Goal: Information Seeking & Learning: Learn about a topic

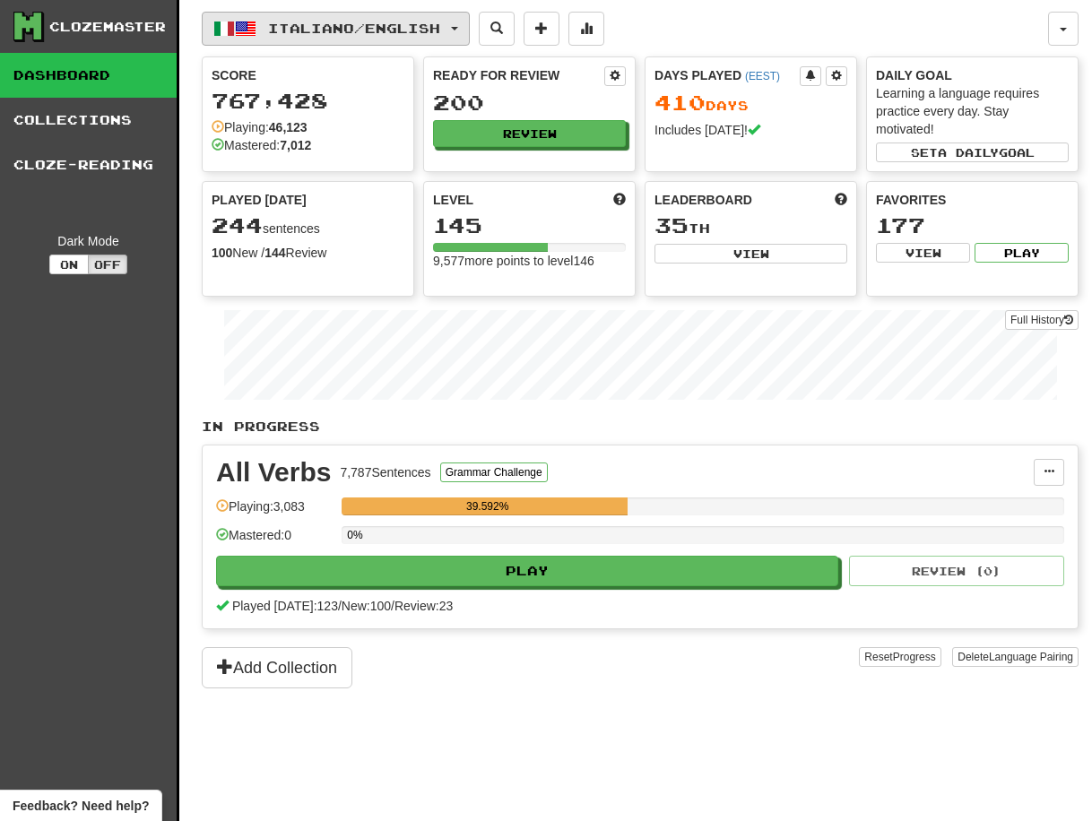
click at [293, 22] on span "Italiano / English" at bounding box center [354, 28] width 172 height 15
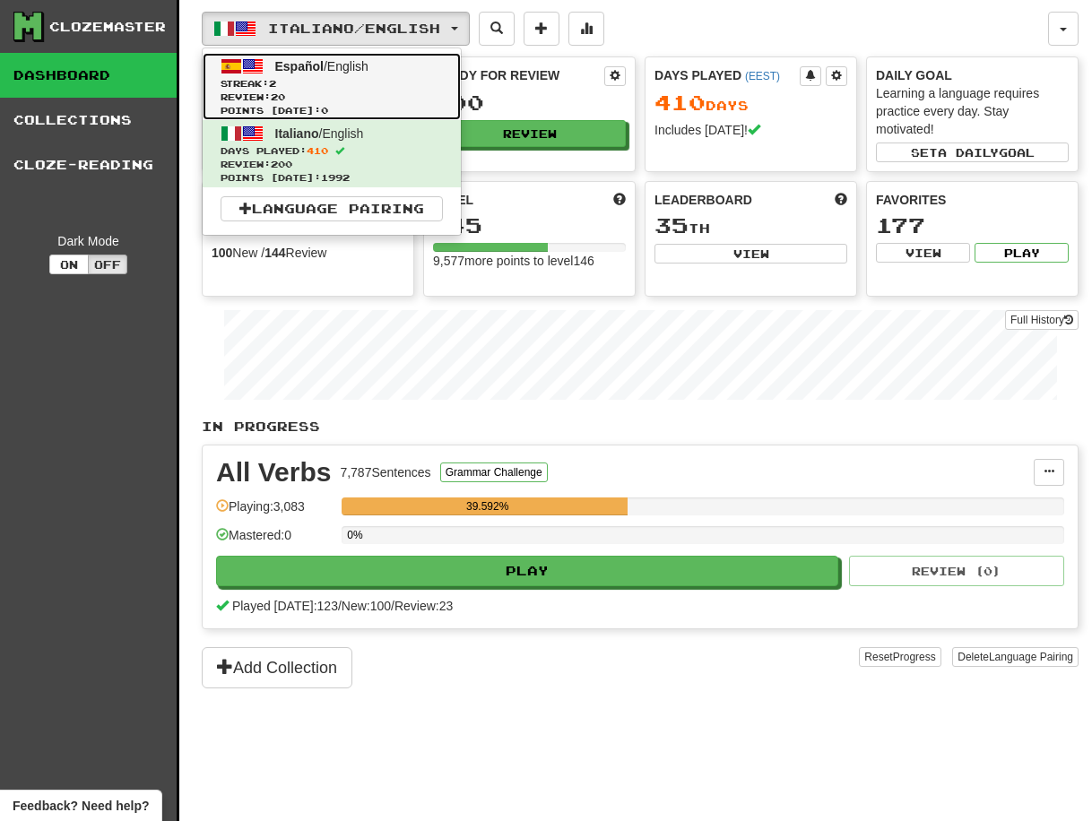
click at [302, 74] on link "Español / English Streak: 2 Review: 20 Points today: 0" at bounding box center [332, 86] width 258 height 67
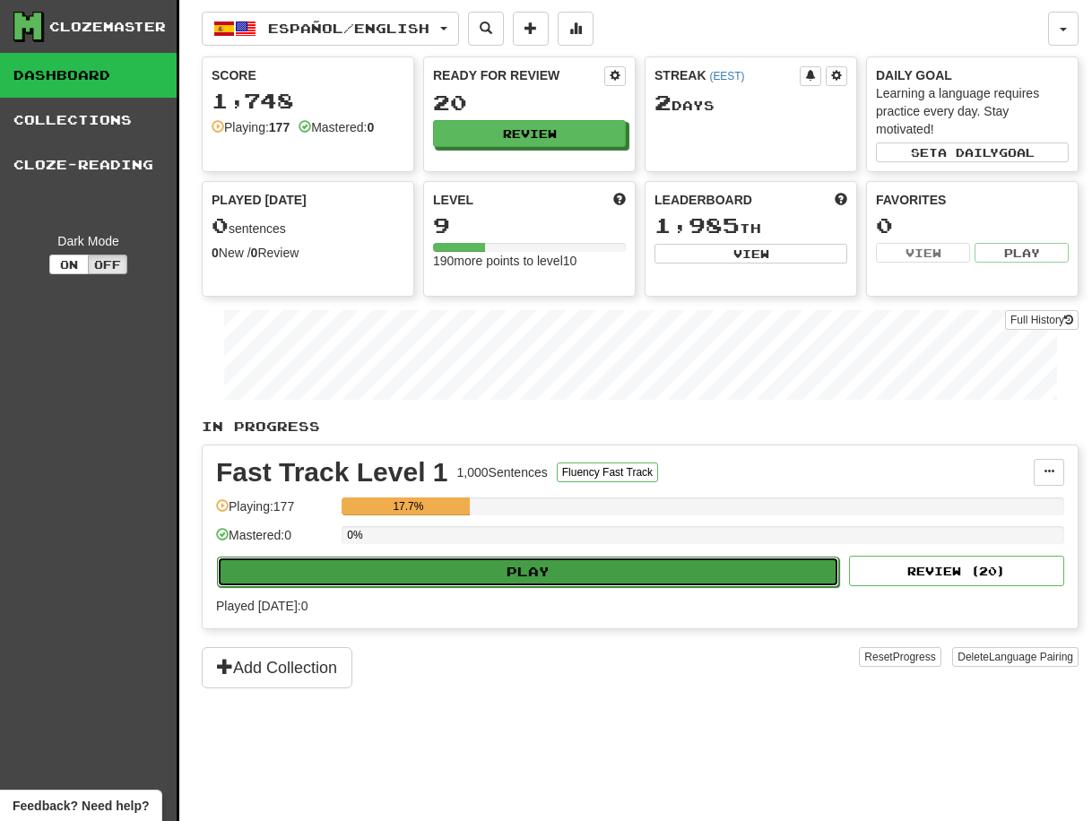
click at [512, 571] on button "Play" at bounding box center [528, 572] width 622 height 30
select select "**"
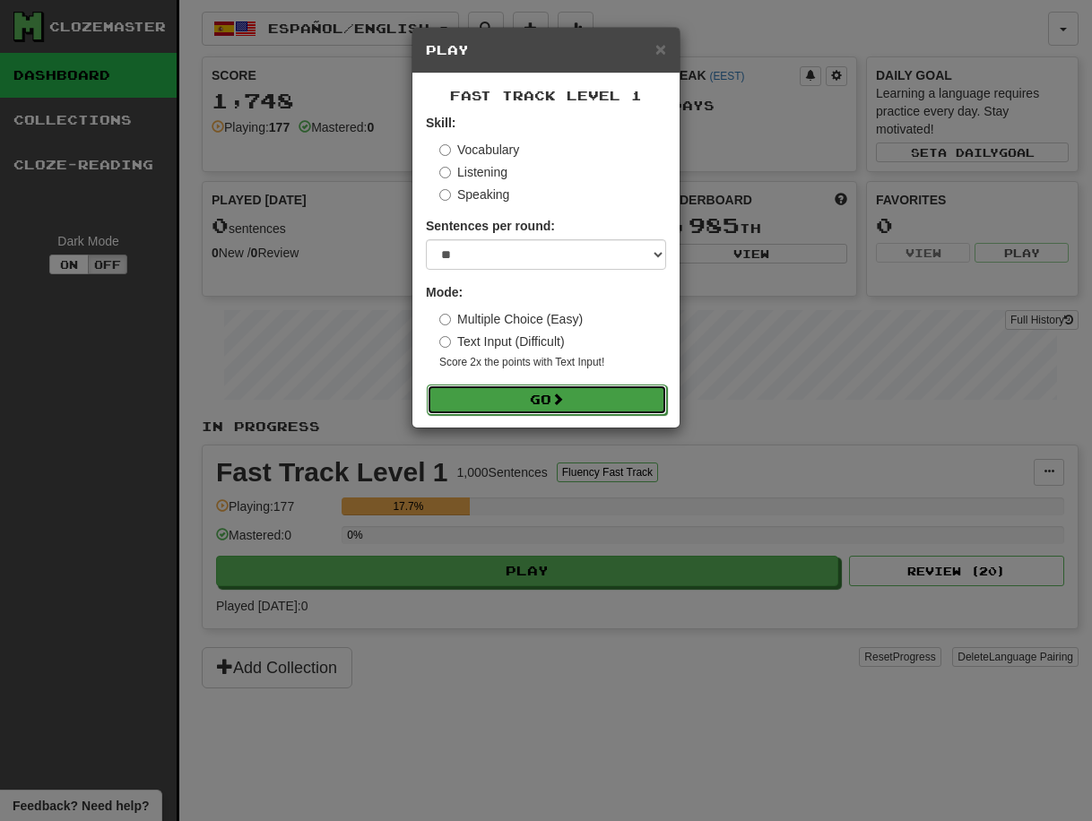
click at [525, 397] on button "Go" at bounding box center [547, 400] width 240 height 30
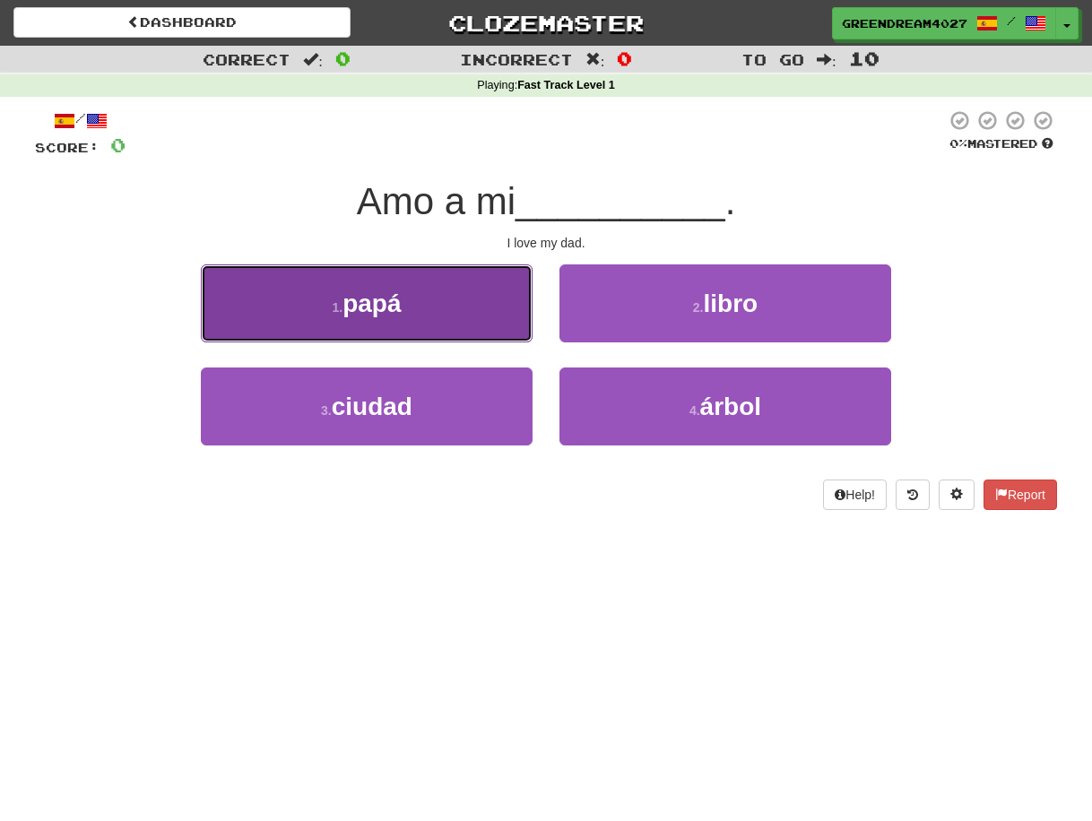
click at [461, 311] on button "1 . papá" at bounding box center [367, 303] width 332 height 78
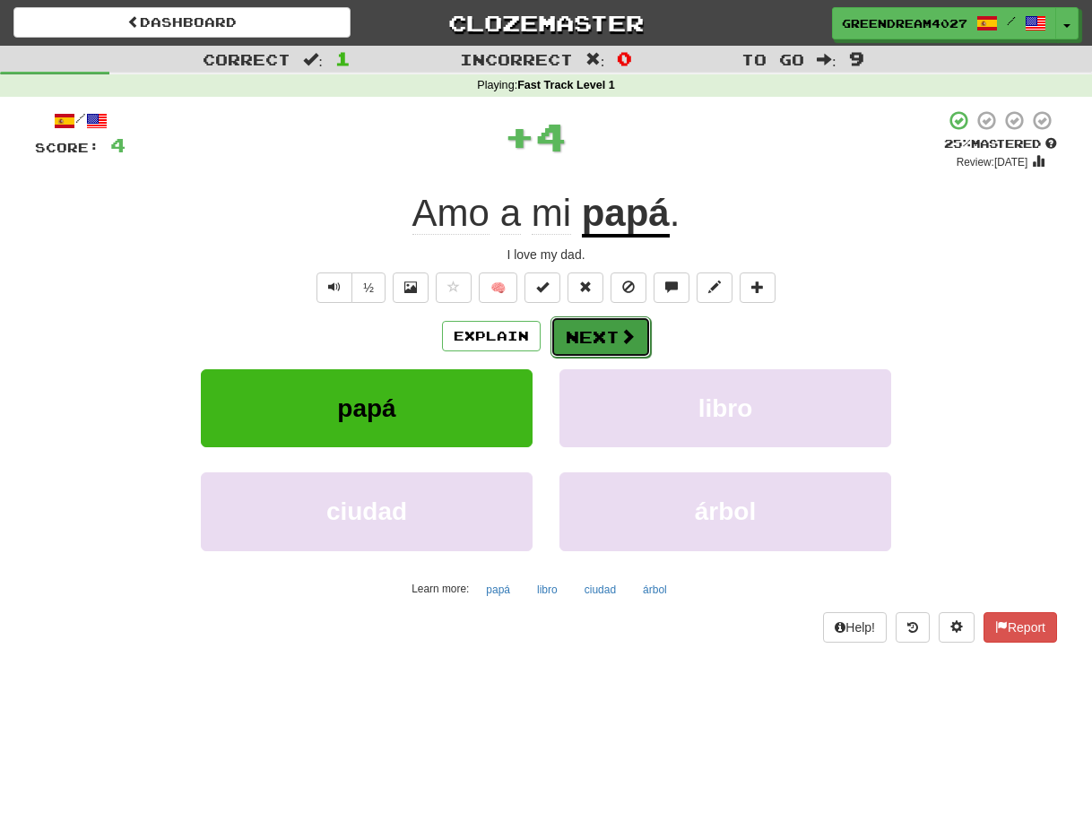
click at [600, 334] on button "Next" at bounding box center [601, 336] width 100 height 41
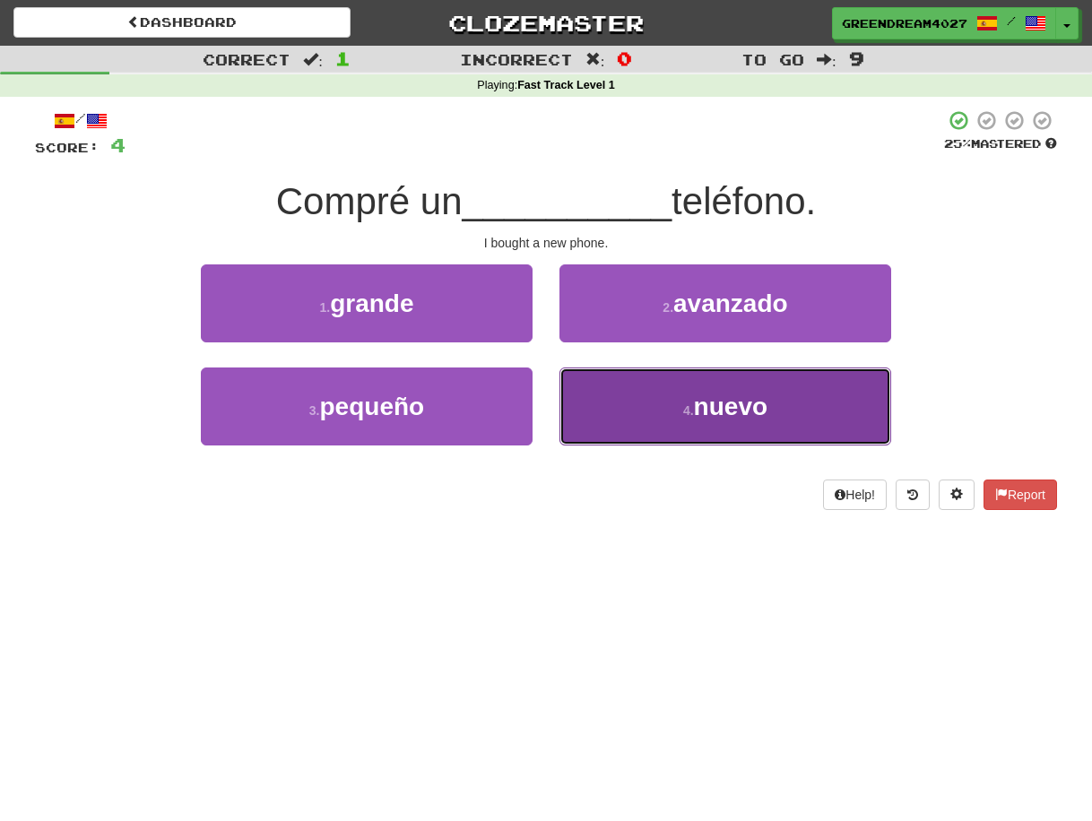
click at [643, 410] on button "4 . nuevo" at bounding box center [725, 407] width 332 height 78
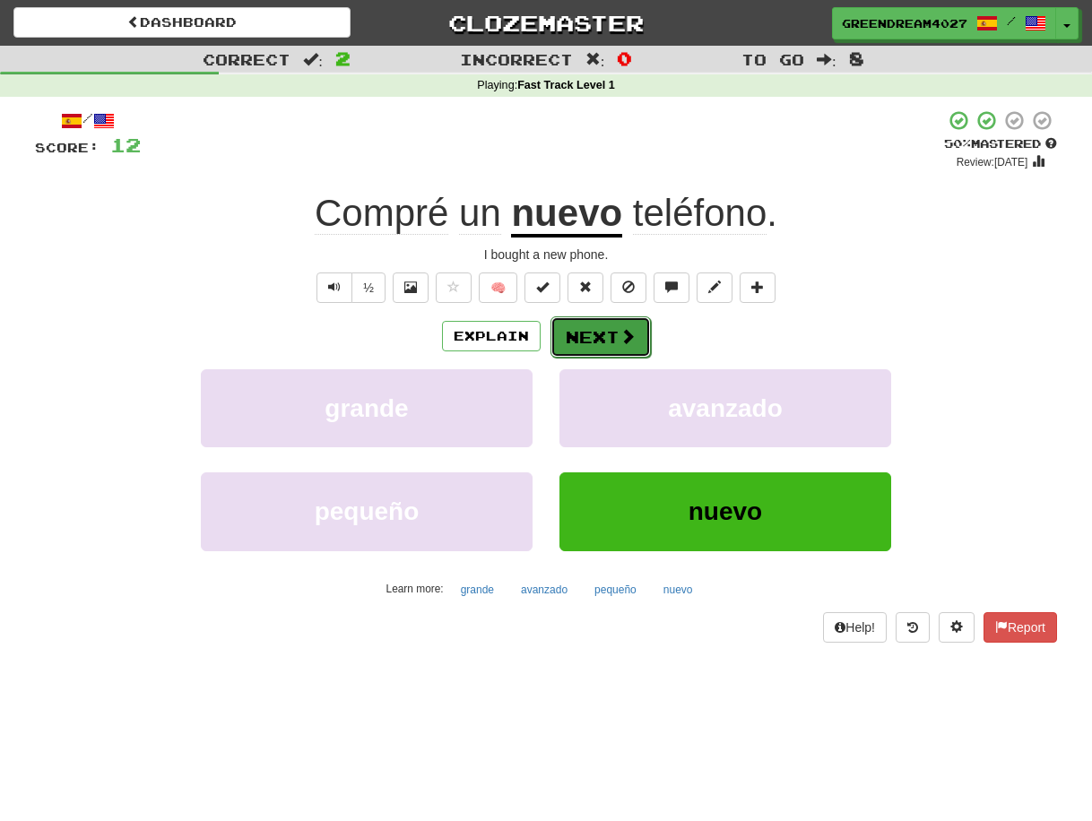
click at [593, 336] on button "Next" at bounding box center [601, 336] width 100 height 41
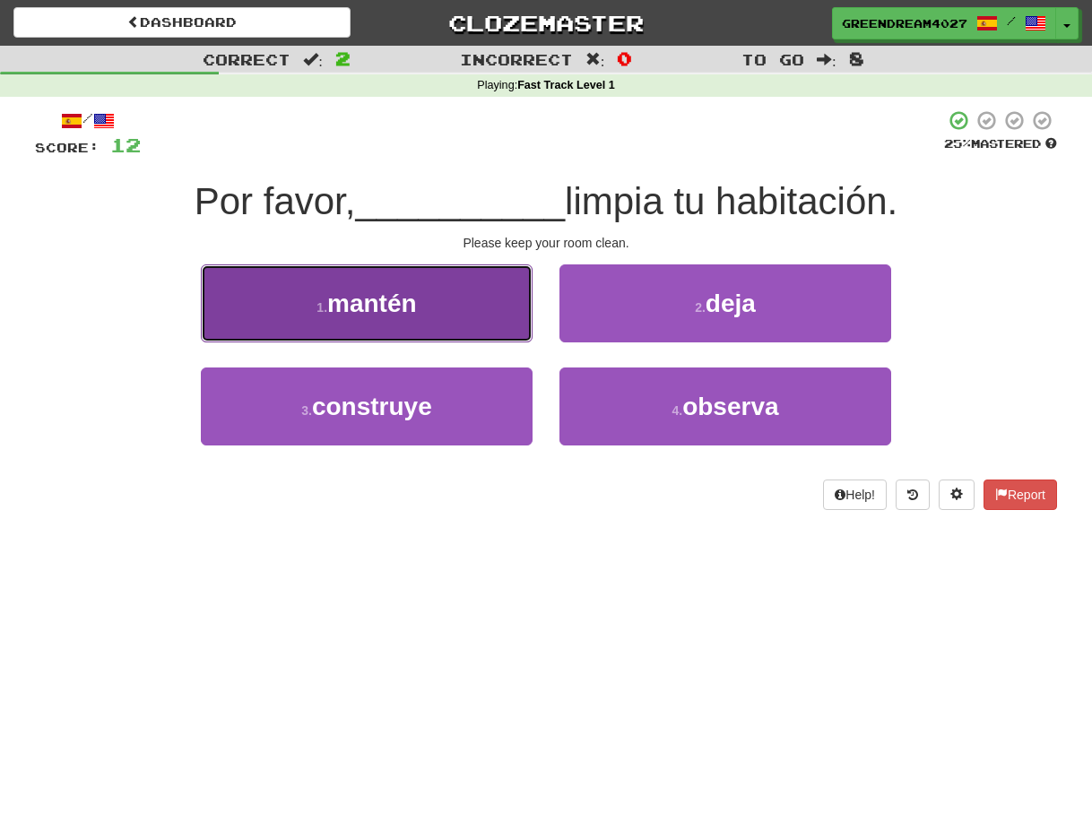
click at [388, 308] on span "mantén" at bounding box center [372, 304] width 90 height 28
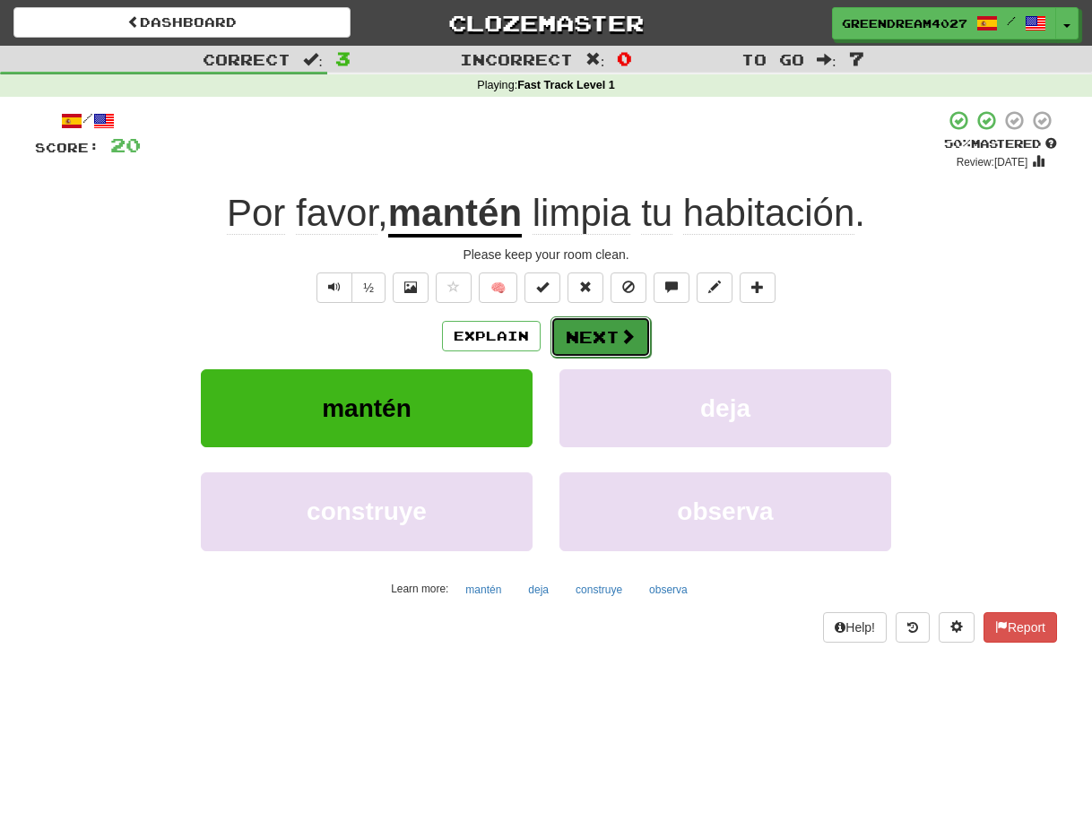
click at [589, 333] on button "Next" at bounding box center [601, 336] width 100 height 41
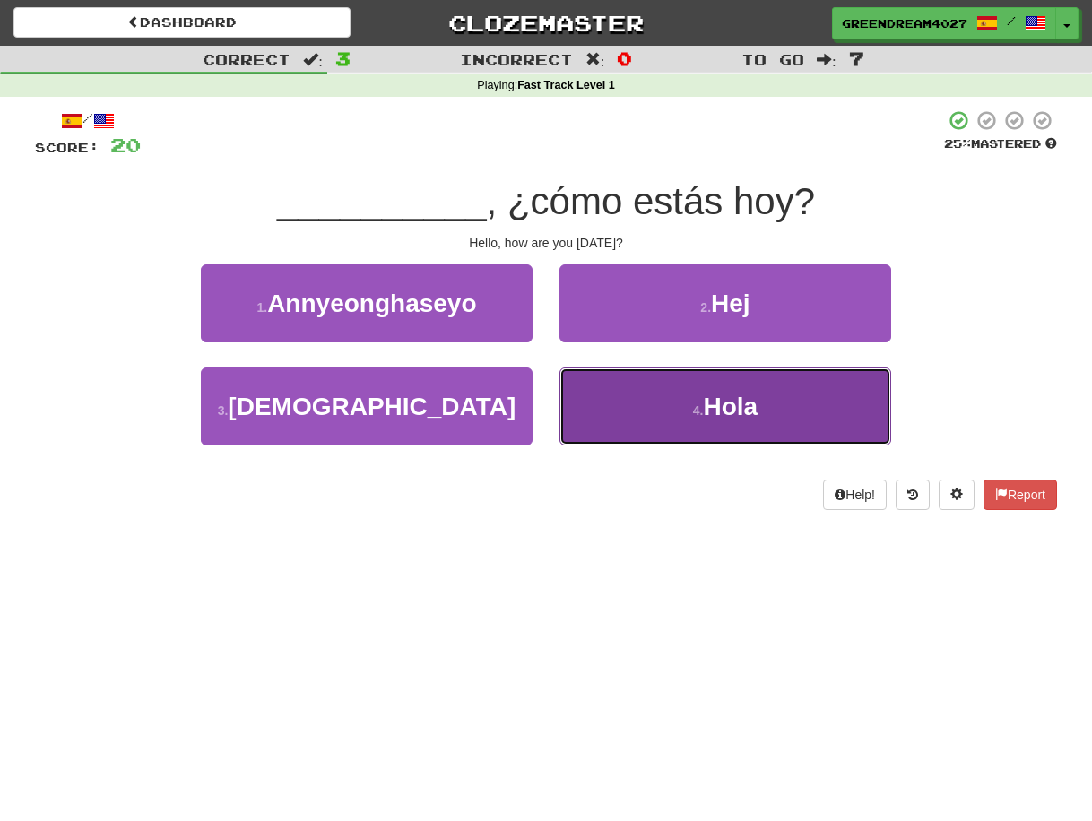
click at [642, 416] on button "4 . Hola" at bounding box center [725, 407] width 332 height 78
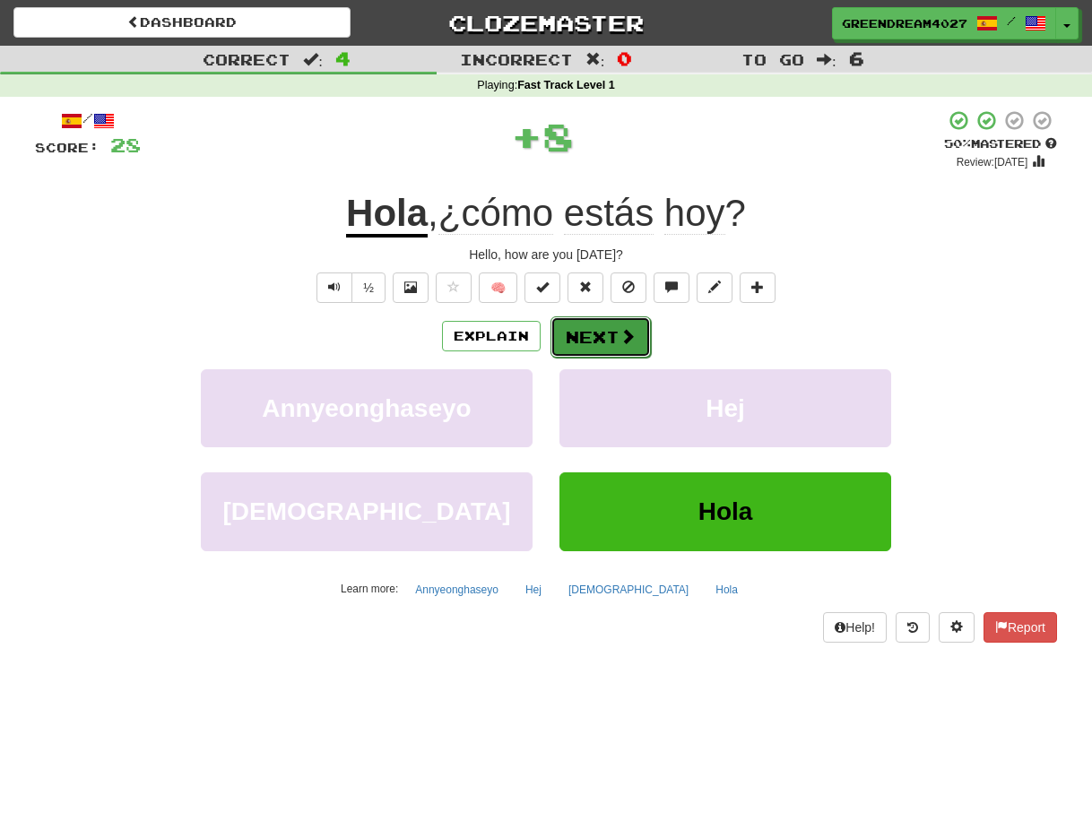
click at [588, 332] on button "Next" at bounding box center [601, 336] width 100 height 41
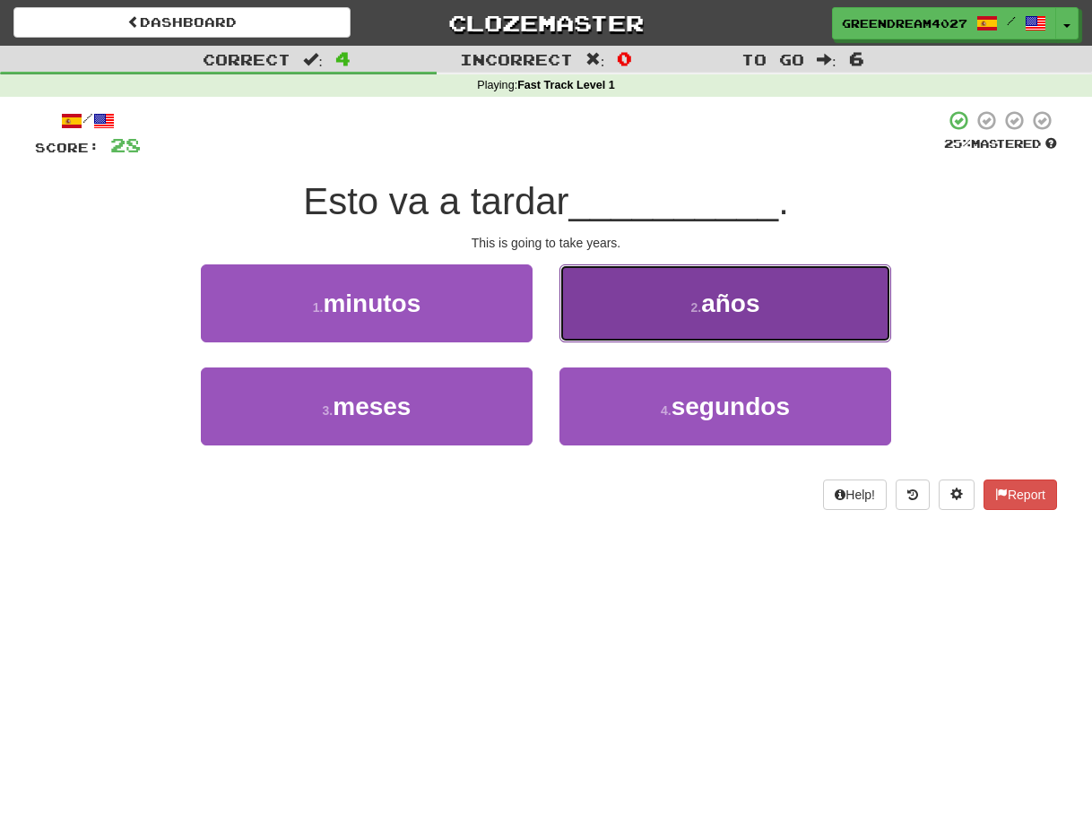
click at [672, 308] on button "2 . años" at bounding box center [725, 303] width 332 height 78
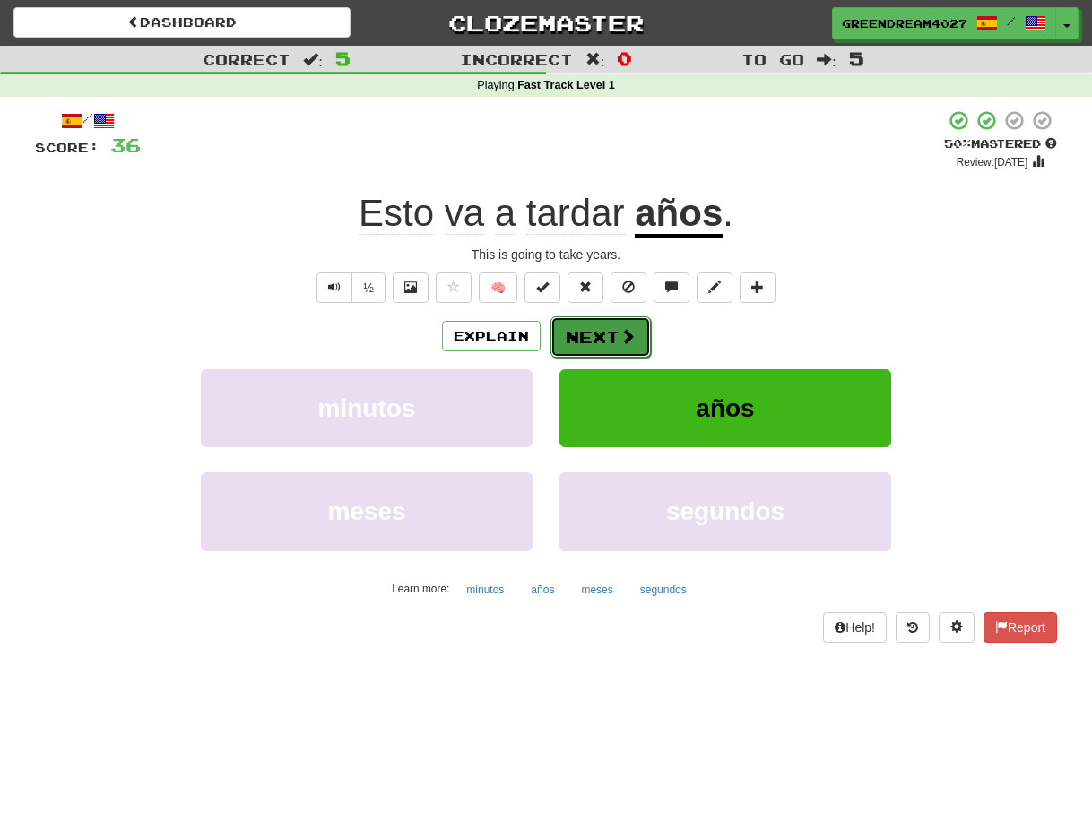
click at [596, 334] on button "Next" at bounding box center [601, 336] width 100 height 41
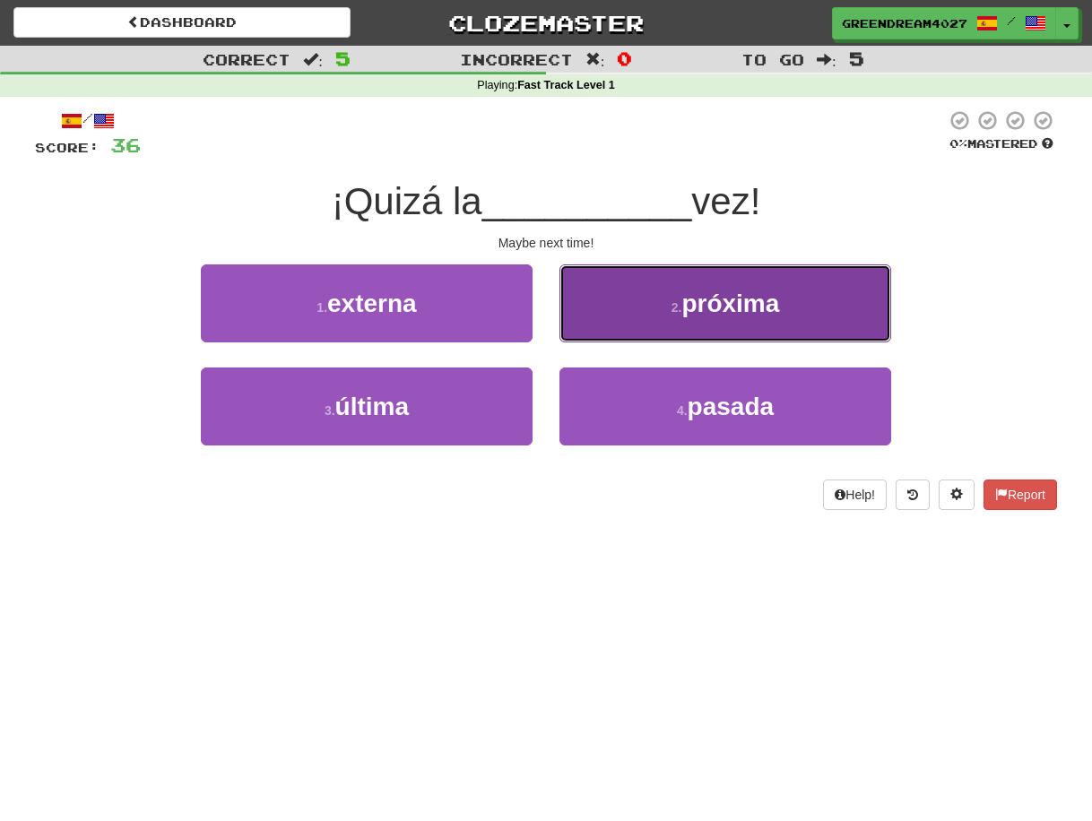
click at [667, 311] on button "2 . próxima" at bounding box center [725, 303] width 332 height 78
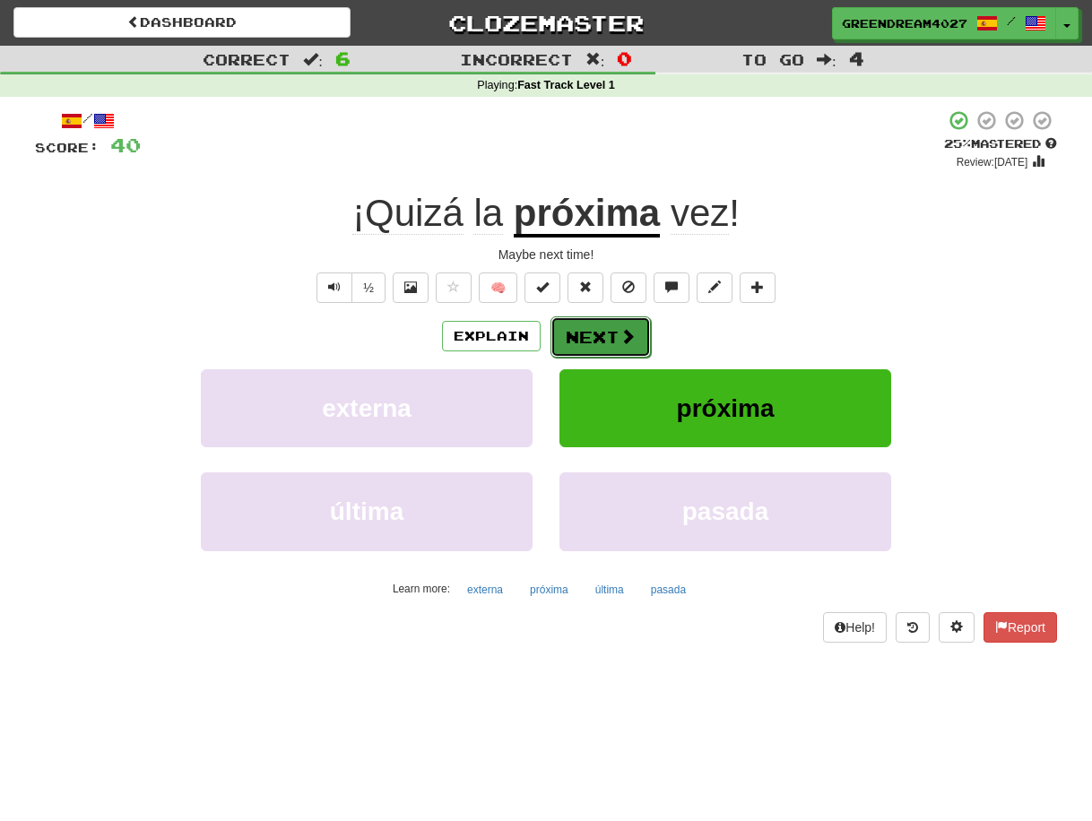
click at [594, 337] on button "Next" at bounding box center [601, 336] width 100 height 41
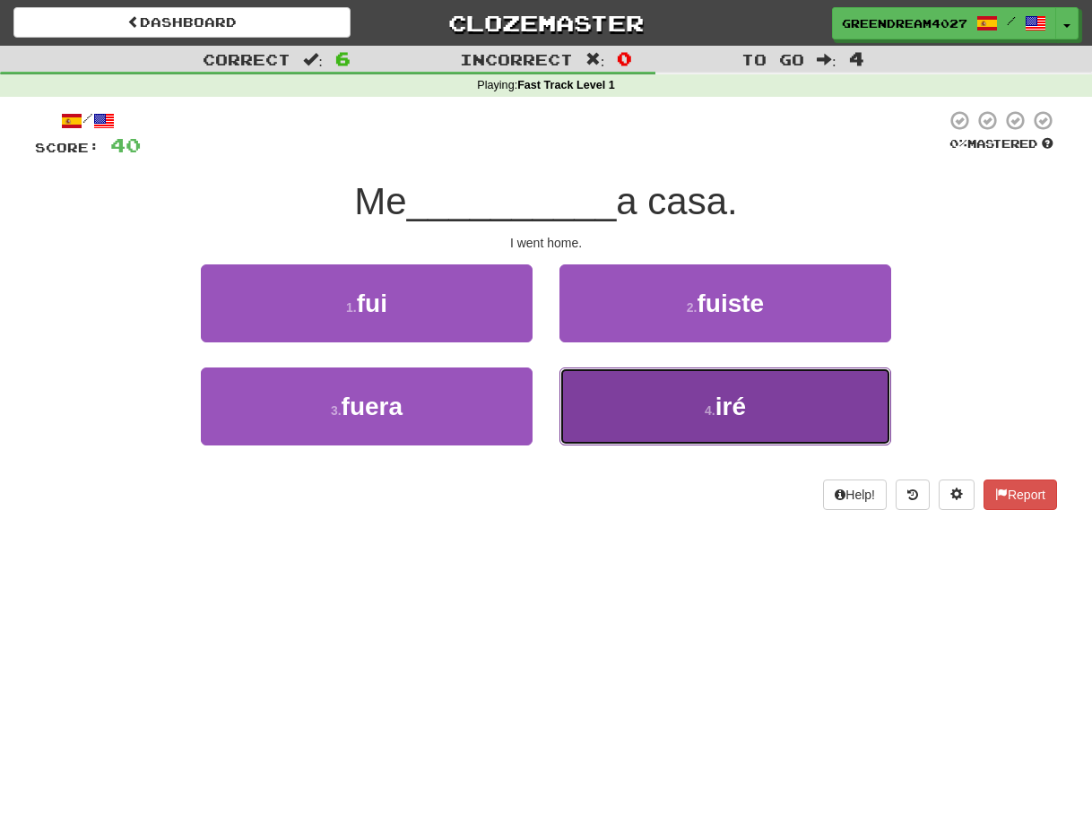
click at [674, 403] on button "4 . iré" at bounding box center [725, 407] width 332 height 78
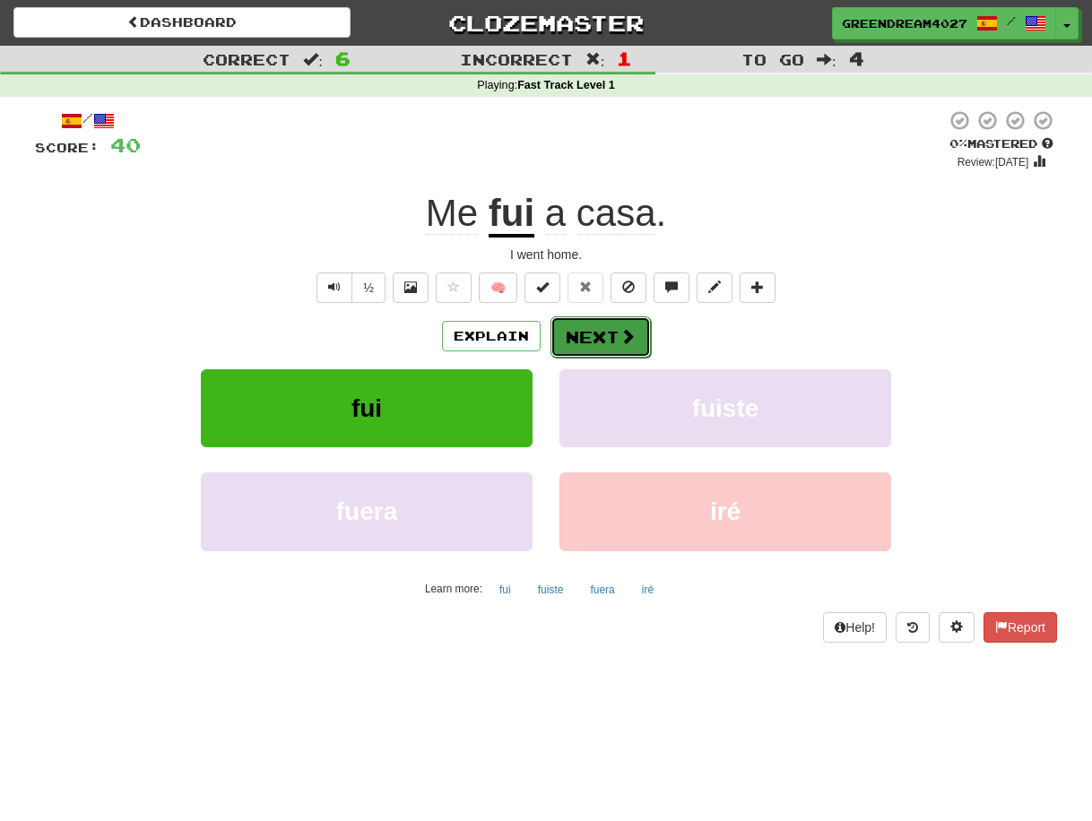
click at [610, 336] on button "Next" at bounding box center [601, 336] width 100 height 41
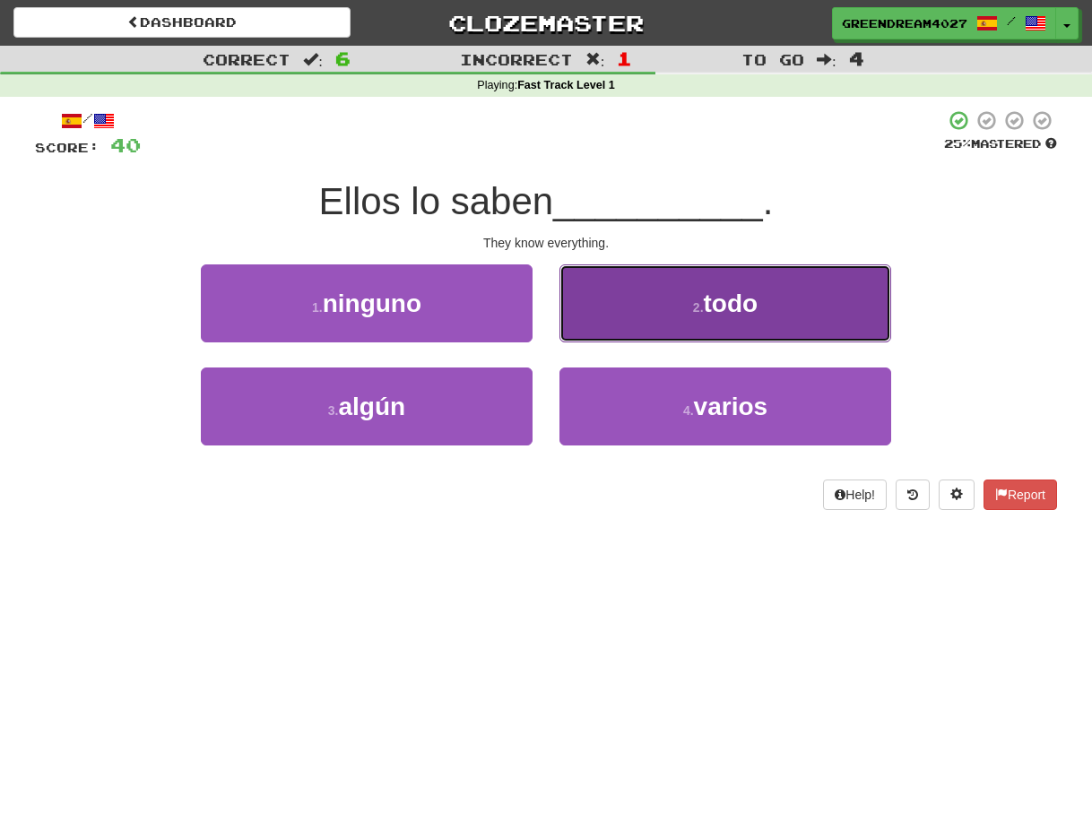
click at [695, 309] on small "2 ." at bounding box center [698, 307] width 11 height 14
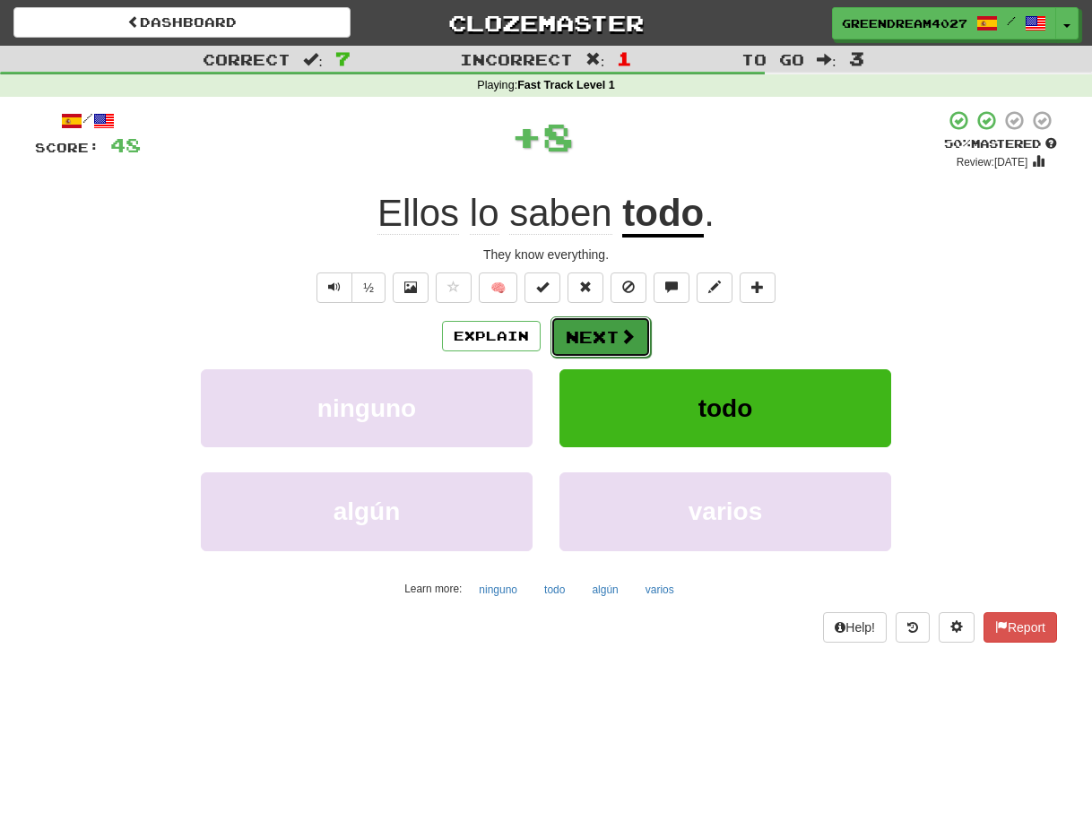
click at [594, 334] on button "Next" at bounding box center [601, 336] width 100 height 41
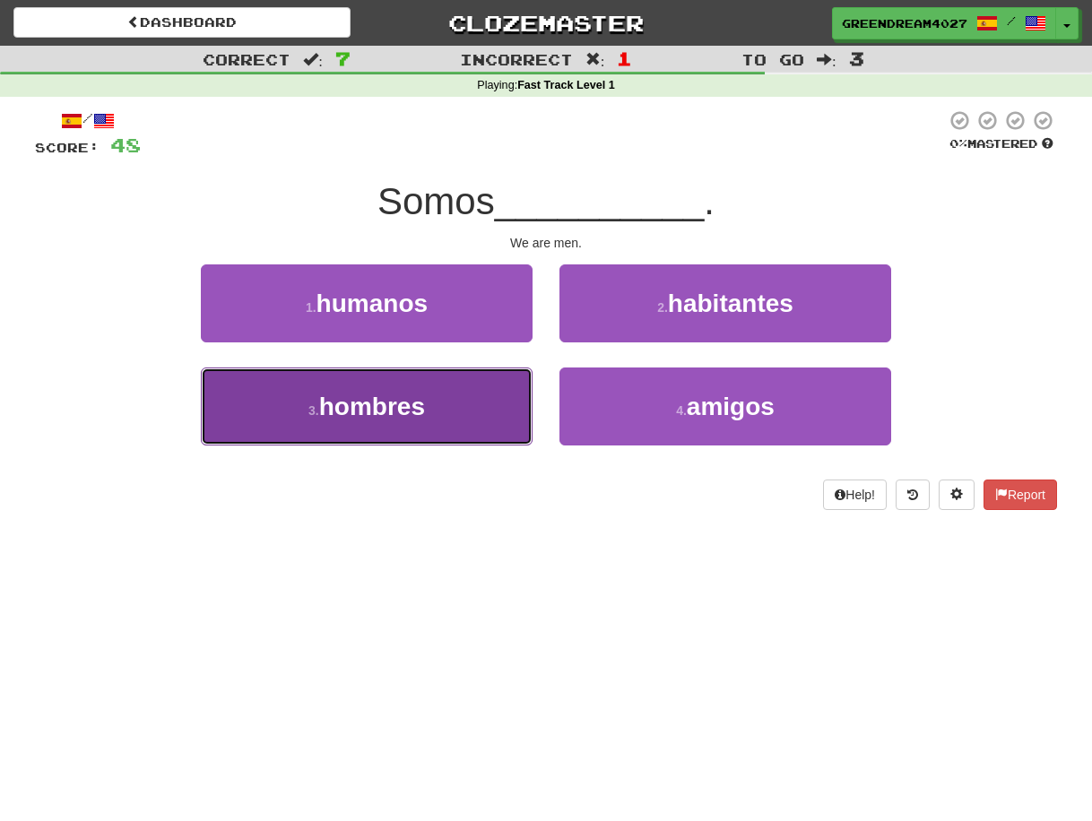
click at [399, 412] on span "hombres" at bounding box center [372, 407] width 106 height 28
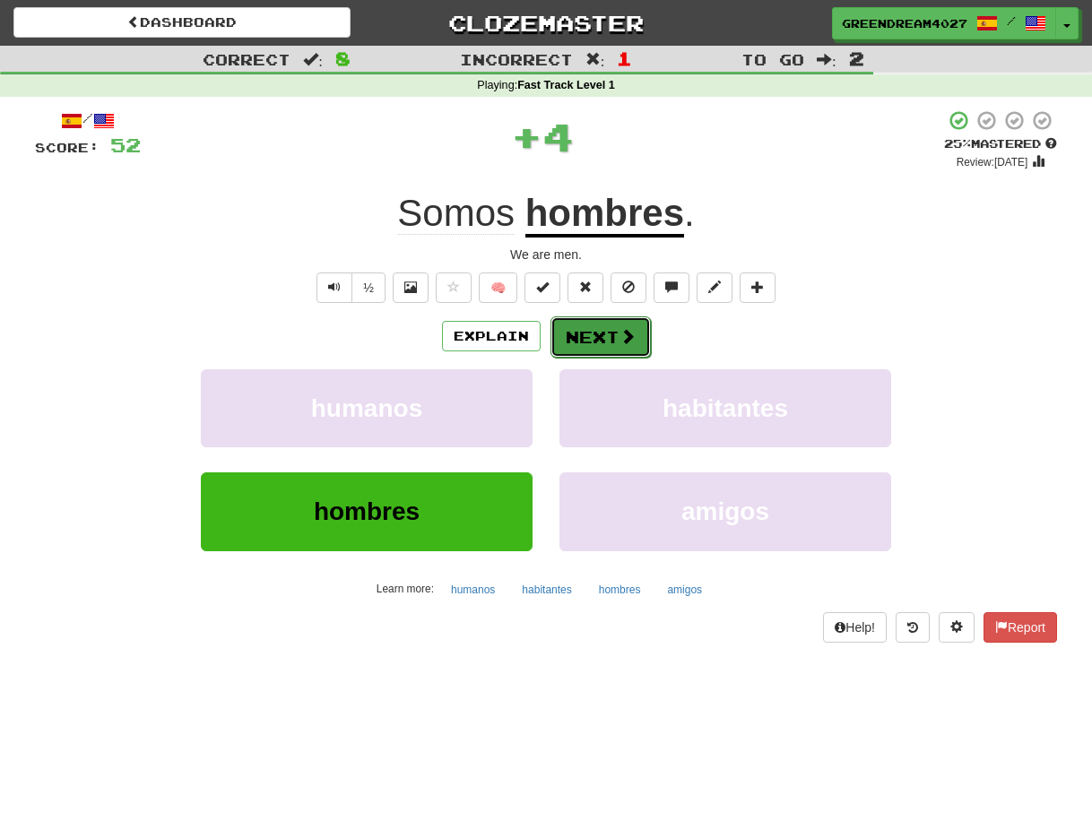
click at [585, 335] on button "Next" at bounding box center [601, 336] width 100 height 41
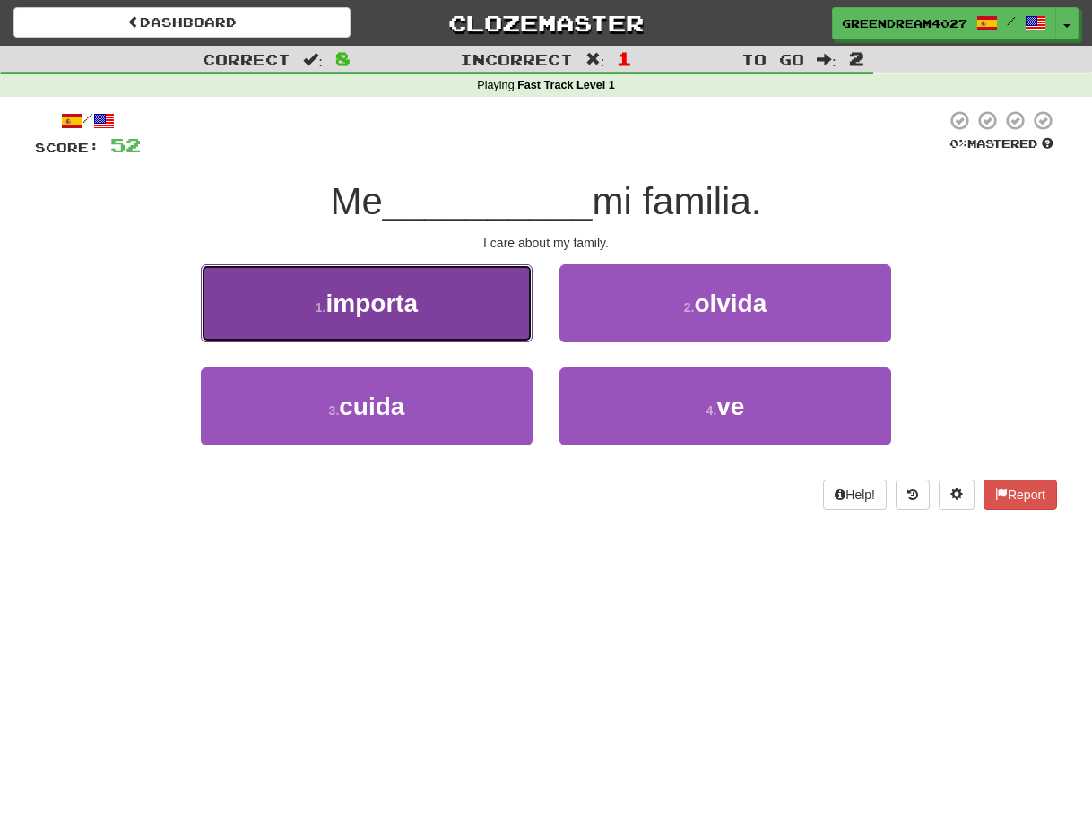
click at [435, 305] on button "1 . importa" at bounding box center [367, 303] width 332 height 78
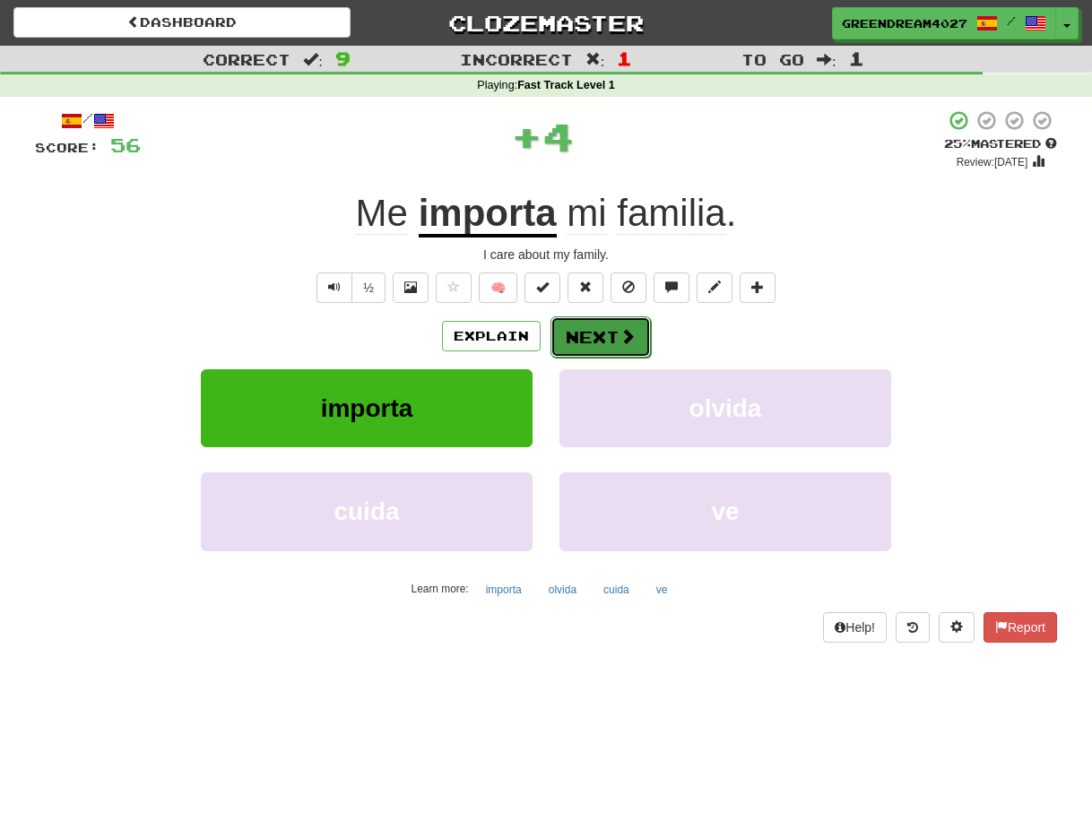
click at [599, 336] on button "Next" at bounding box center [601, 336] width 100 height 41
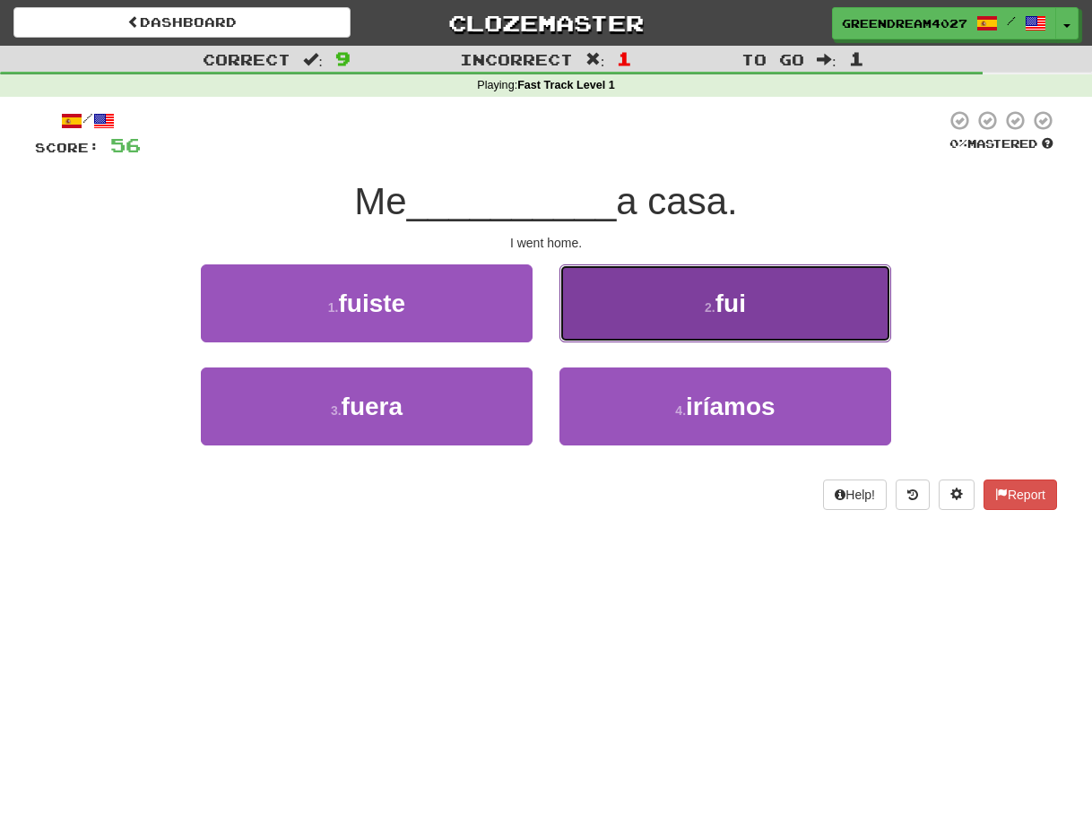
click at [657, 313] on button "2 . fui" at bounding box center [725, 303] width 332 height 78
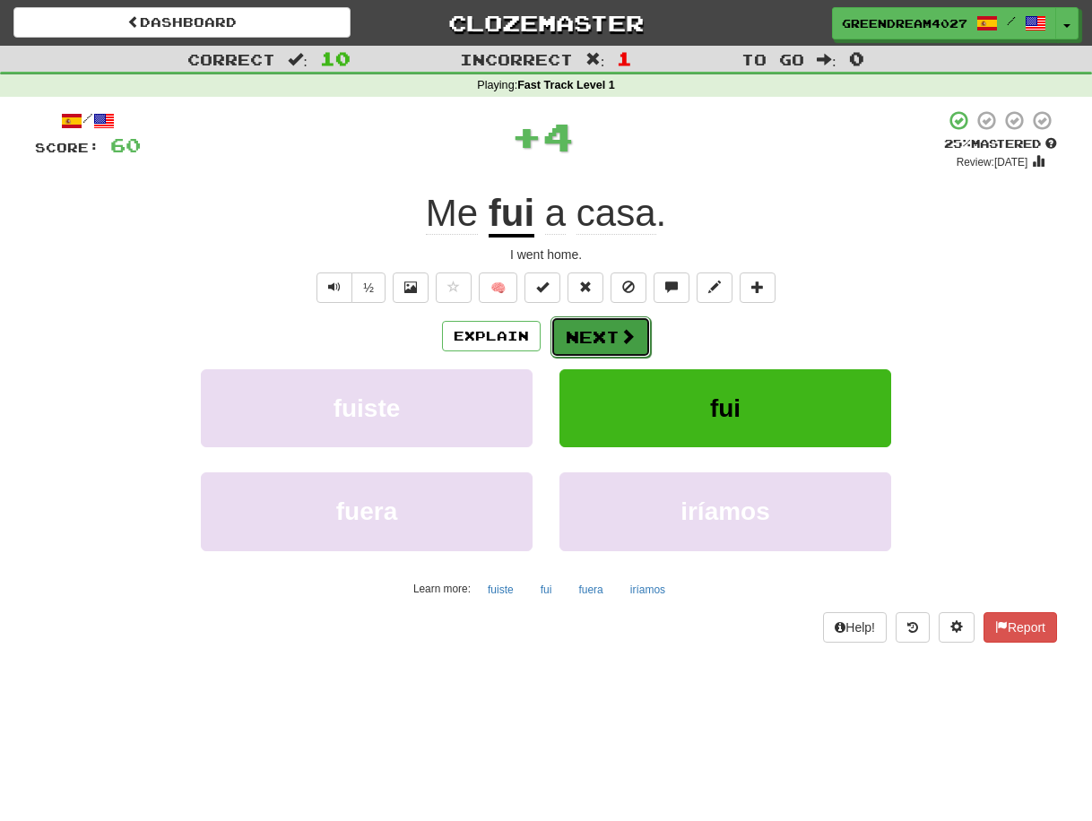
click at [600, 333] on button "Next" at bounding box center [601, 336] width 100 height 41
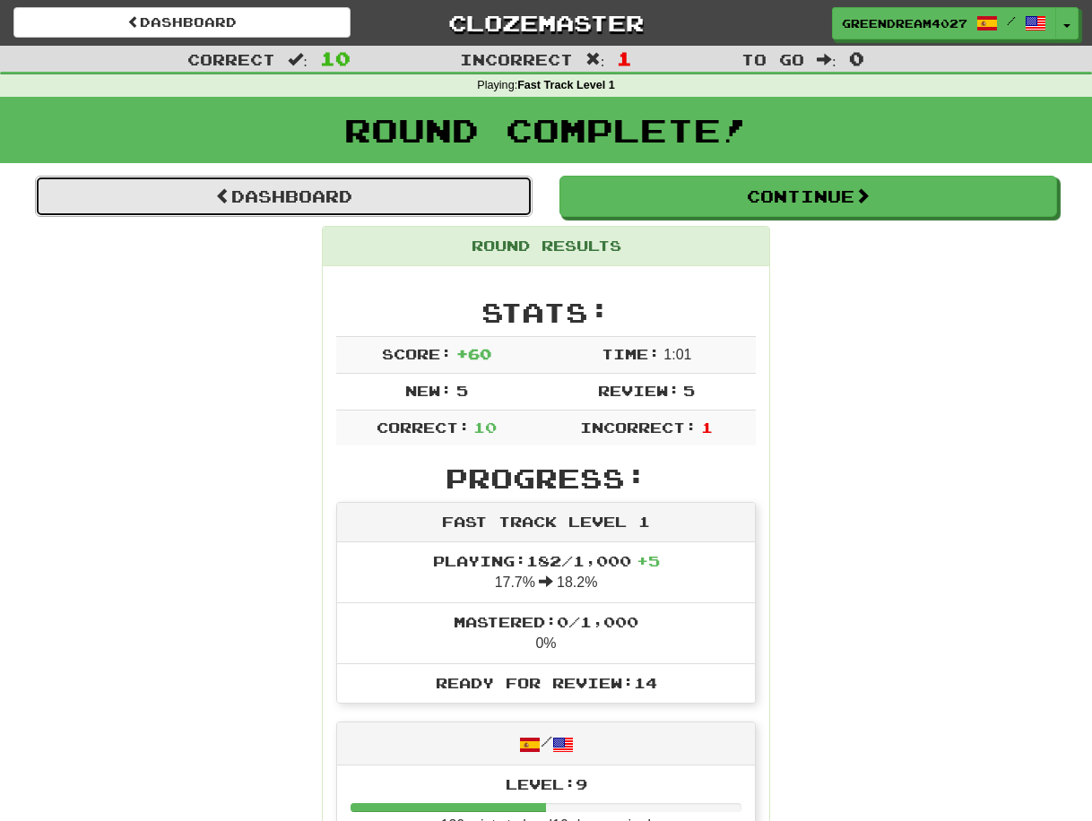
click at [282, 191] on link "Dashboard" at bounding box center [284, 196] width 498 height 41
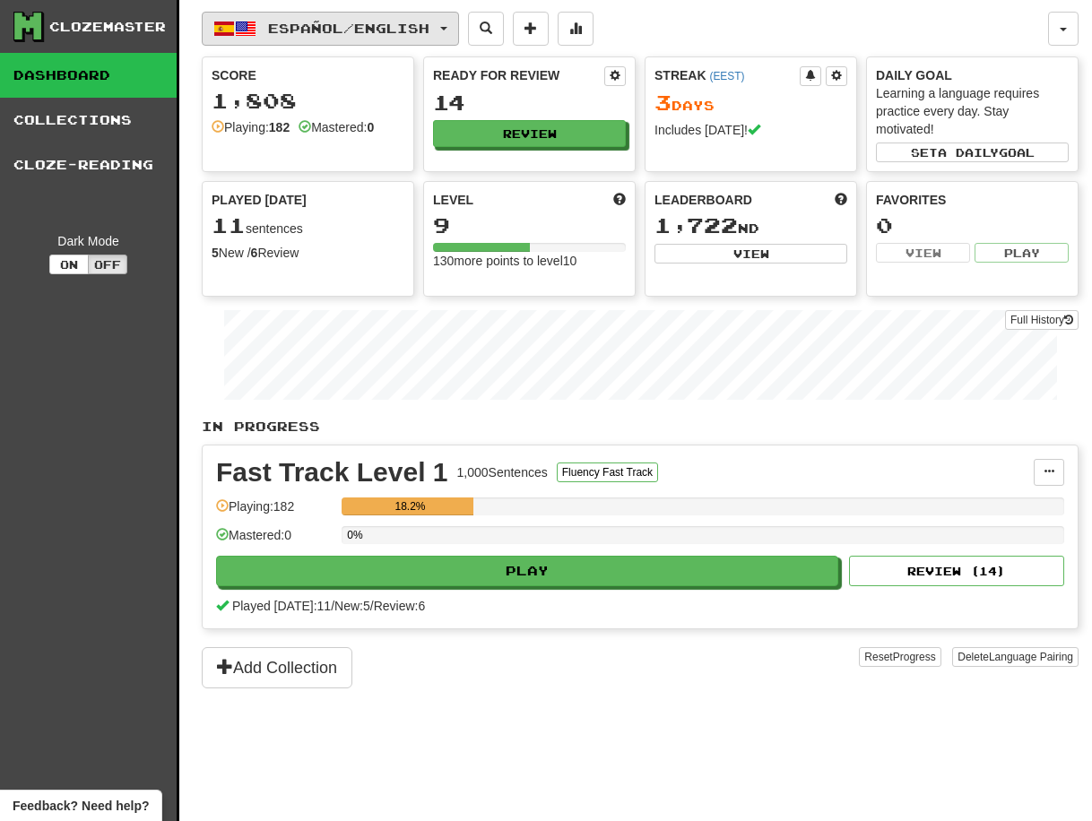
click at [307, 30] on span "Español / English" at bounding box center [348, 28] width 161 height 15
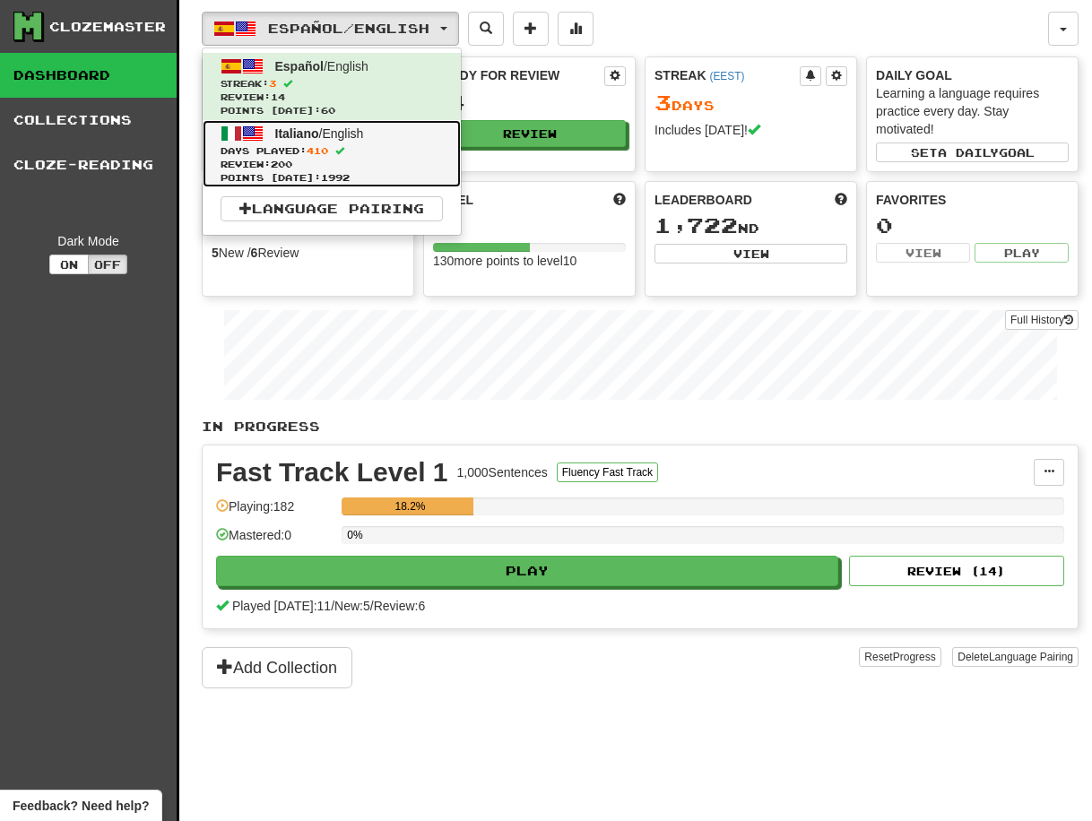
click at [403, 146] on span "Days Played: 410" at bounding box center [332, 150] width 222 height 13
